Goal: Unclear

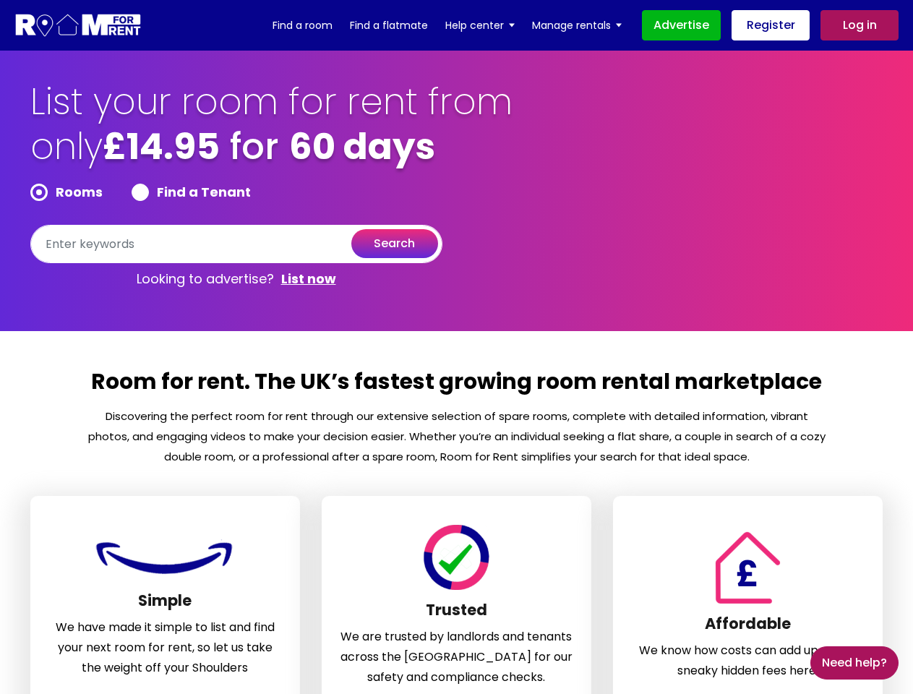
click at [456, 347] on section "Room for rent. The UK’s fastest growing room rental marketplace Discovering the…" at bounding box center [456, 576] width 913 height 490
click at [236, 223] on form "Rooms Find a Tenant search" at bounding box center [236, 224] width 412 height 80
click at [0, 188] on section "List your room for rent from only £14.95 for 60 days Rooms Find a Tenant search…" at bounding box center [456, 191] width 913 height 281
